Goal: Go to known website: Go to known website

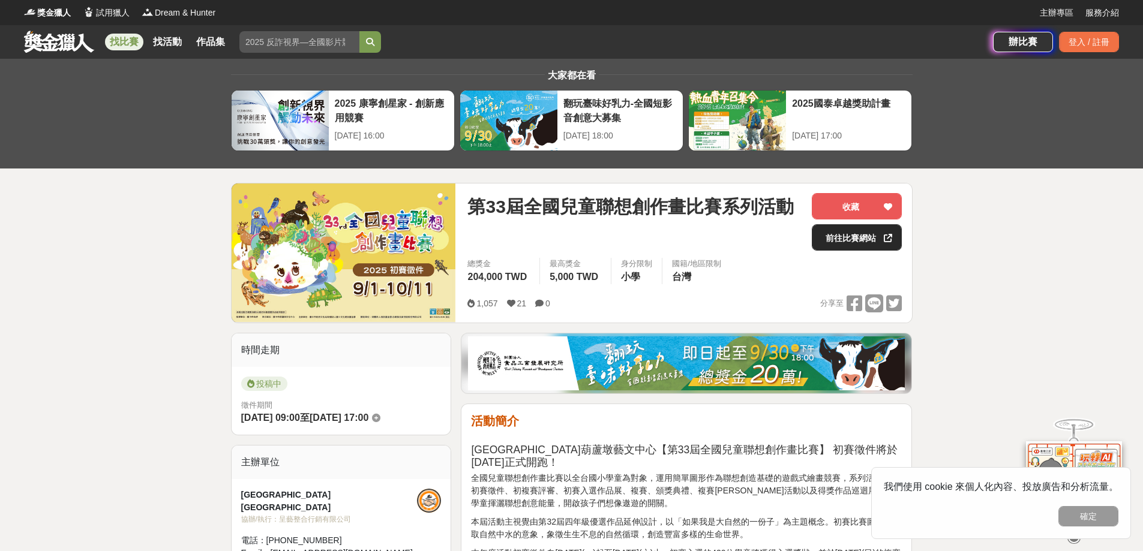
click at [848, 229] on link "前往比賽網站" at bounding box center [857, 237] width 90 height 26
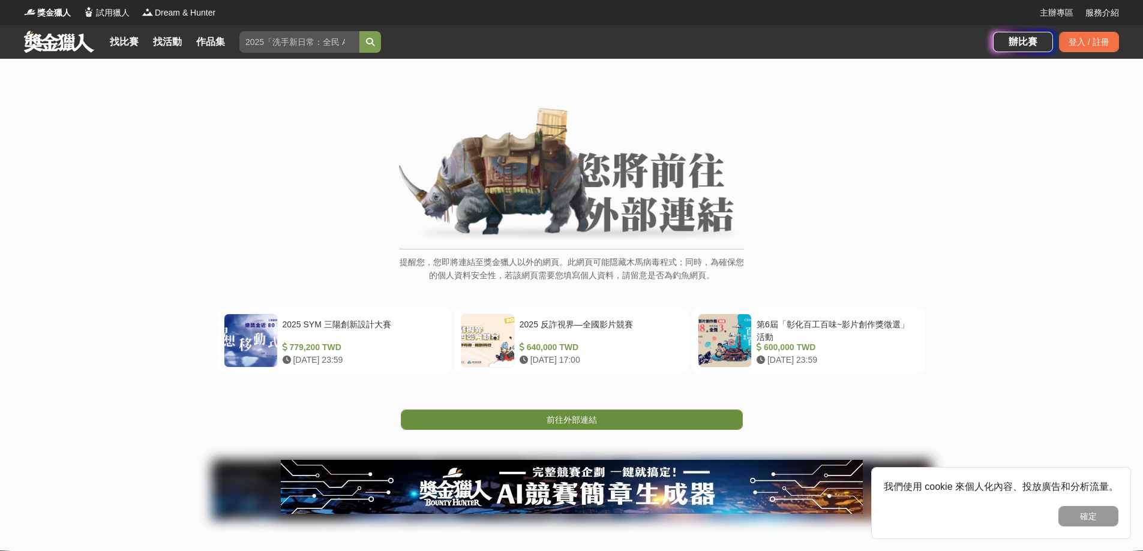
click at [704, 415] on link "前往外部連結" at bounding box center [572, 420] width 342 height 20
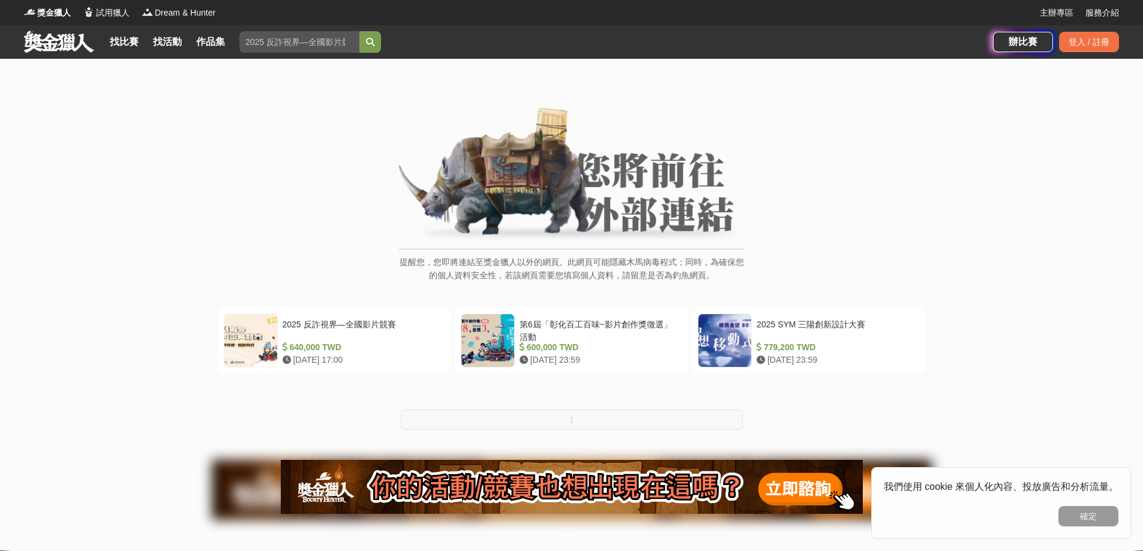
drag, startPoint x: 478, startPoint y: 161, endPoint x: 471, endPoint y: 161, distance: 6.6
drag, startPoint x: 385, startPoint y: 146, endPoint x: 188, endPoint y: 20, distance: 233.7
